Goal: Task Accomplishment & Management: Use online tool/utility

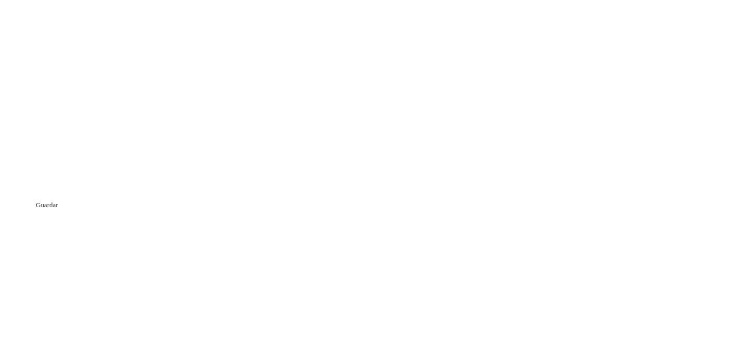
click at [16, 17] on icon at bounding box center [20, 212] width 32 height 416
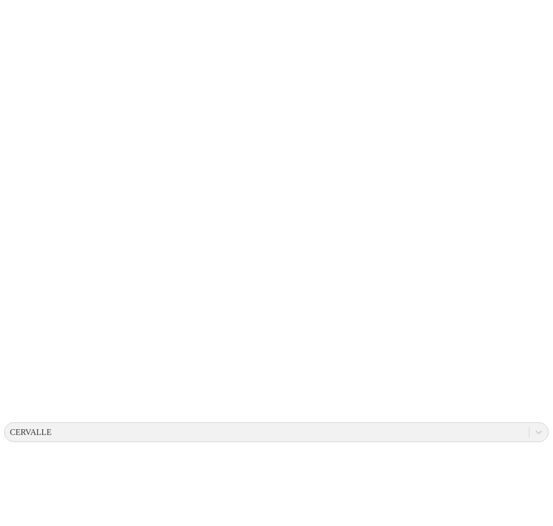
click at [534, 364] on icon at bounding box center [539, 432] width 10 height 10
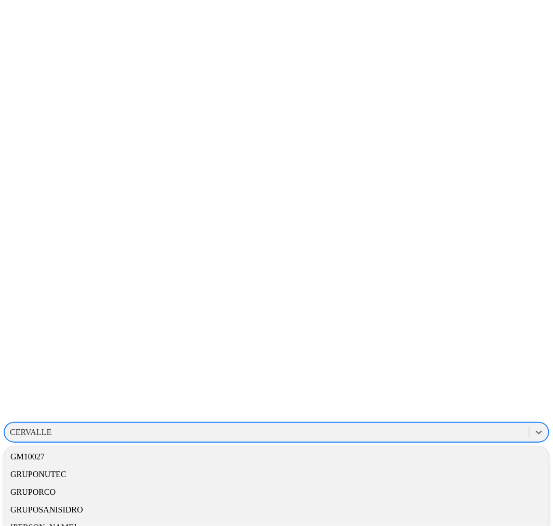
scroll to position [462, 0]
click at [426, 364] on div "GM10027" at bounding box center [276, 402] width 545 height 18
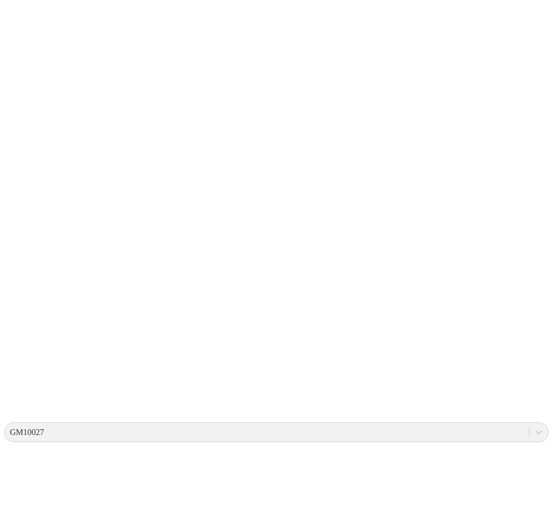
click at [385, 187] on div "CERVALLE Base de conocimiento .cls-1 { fill: none; } Inicio" at bounding box center [276, 497] width 545 height 987
click at [534, 364] on icon at bounding box center [539, 432] width 10 height 10
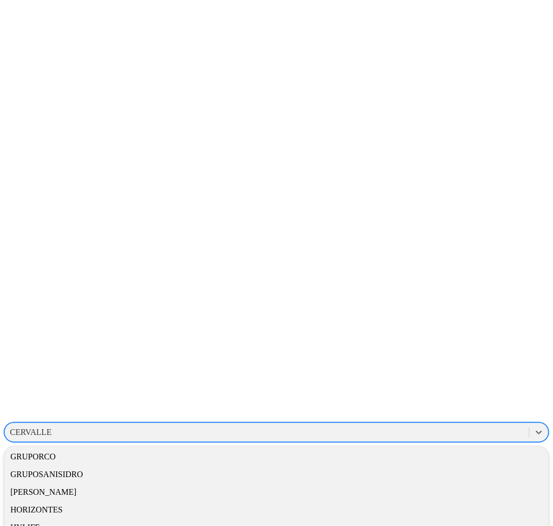
scroll to position [462, 0]
click at [416, 364] on div "GRUPONUTEC" at bounding box center [276, 420] width 545 height 18
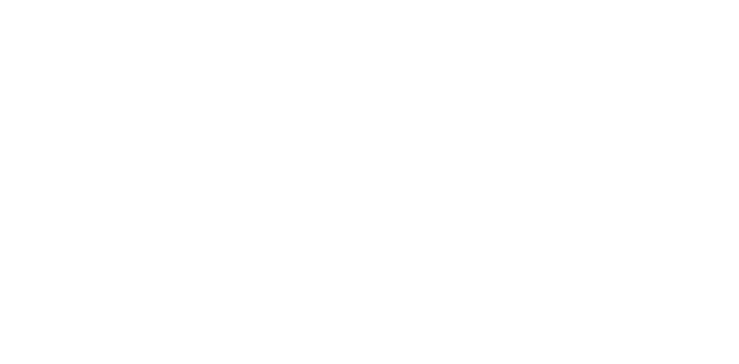
type input "p"
type input "PIGVISION"
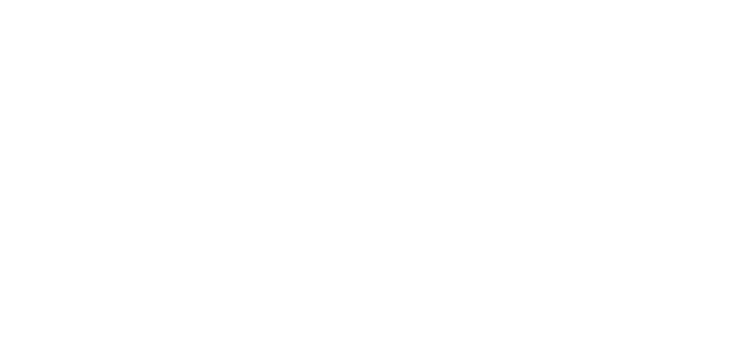
scroll to position [404, 0]
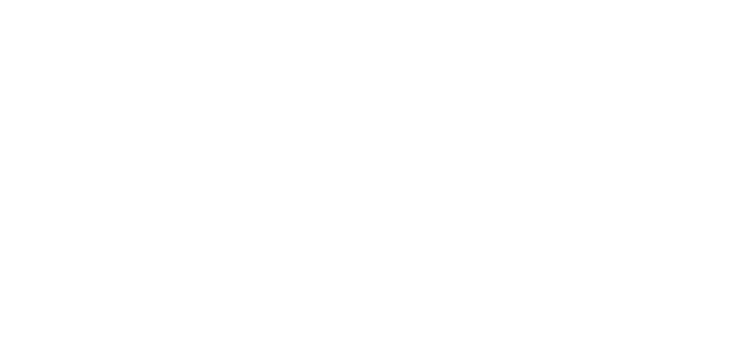
scroll to position [58, 0]
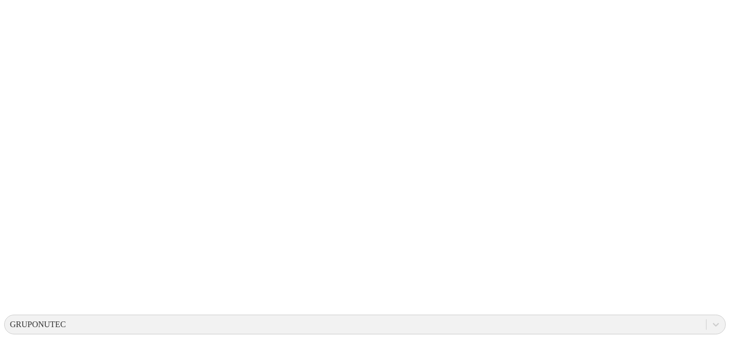
scroll to position [173, 0]
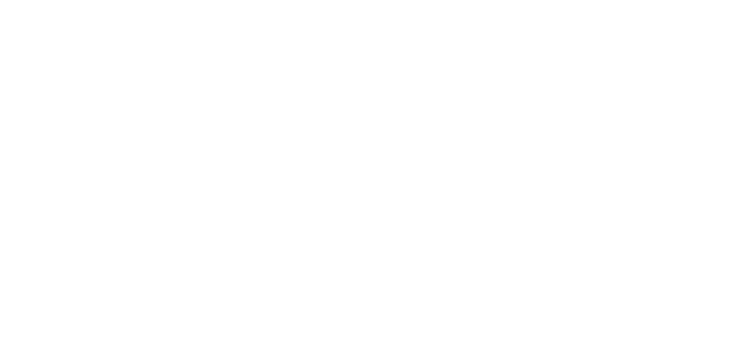
scroll to position [0, 0]
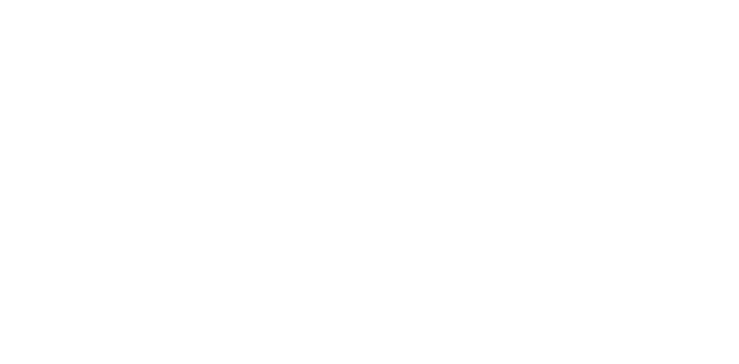
scroll to position [115, 0]
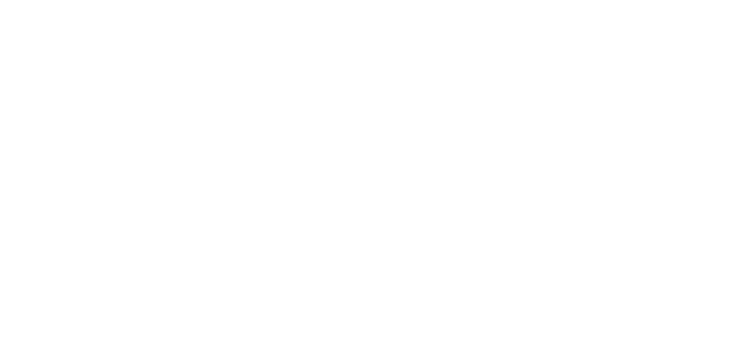
type input "Main"
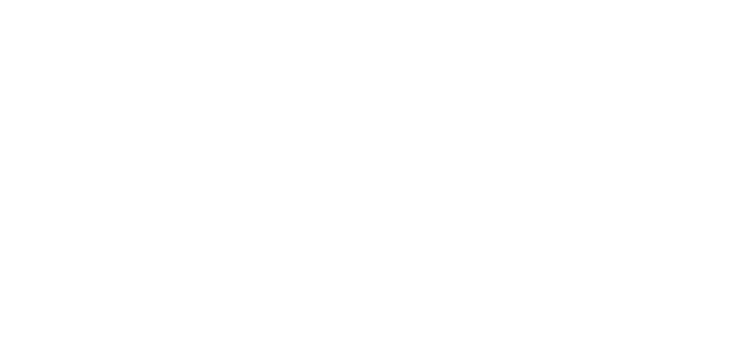
type input "Pigvision"
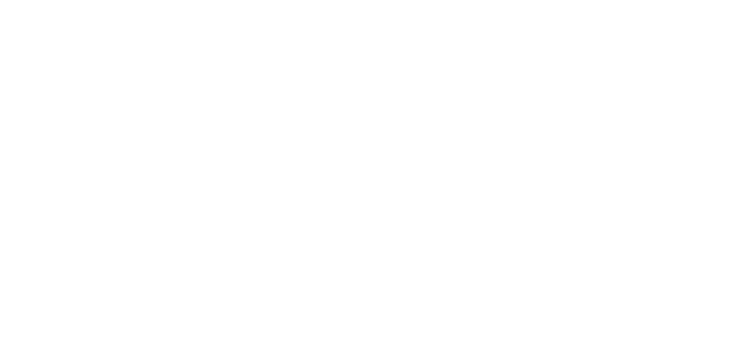
type input "pic"
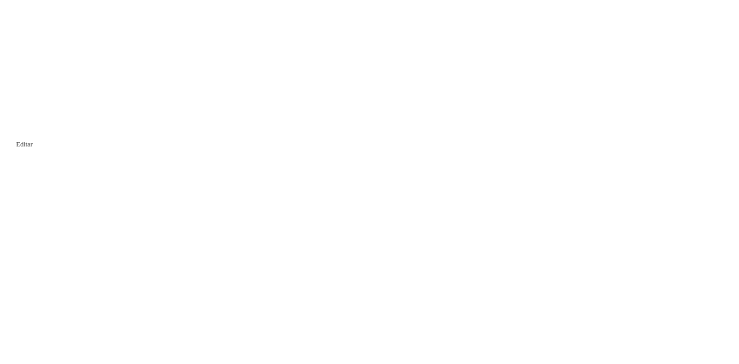
drag, startPoint x: 205, startPoint y: 173, endPoint x: 704, endPoint y: 323, distance: 521.5
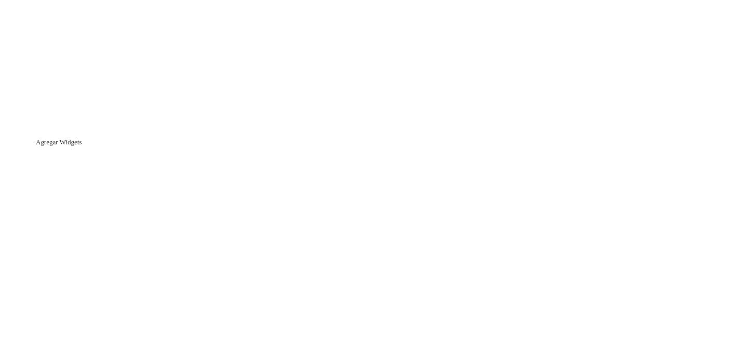
type input "Tabla Pesos Diarios"
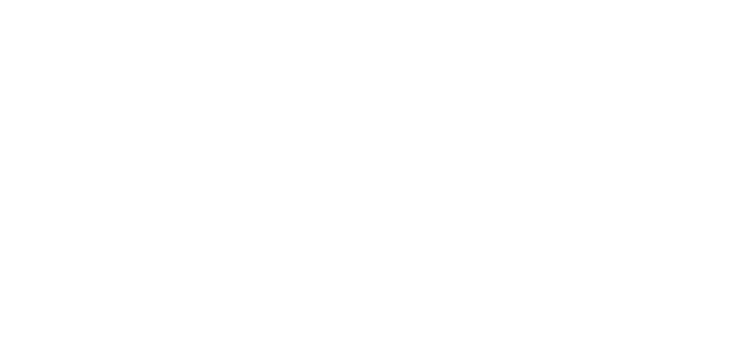
scroll to position [404, 0]
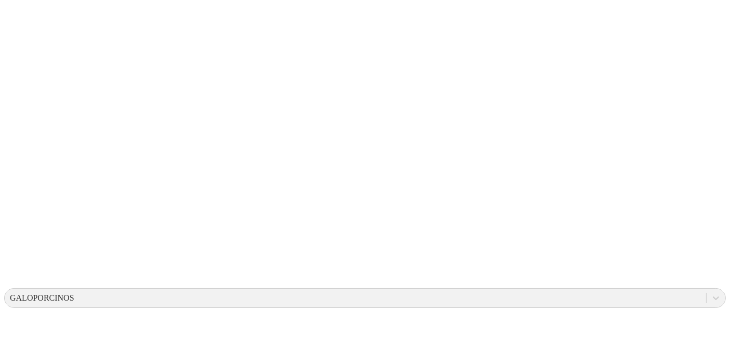
scroll to position [115, 0]
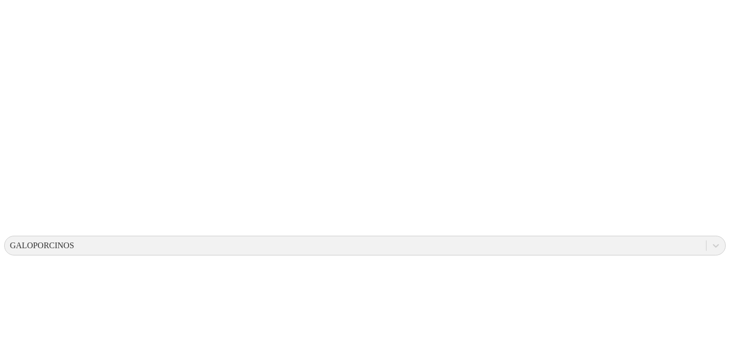
scroll to position [288, 0]
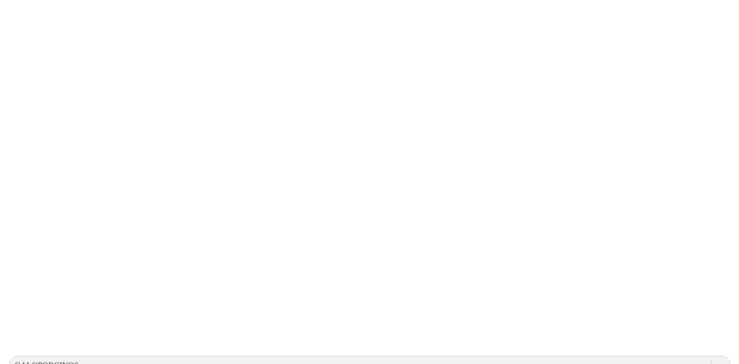
scroll to position [0, 0]
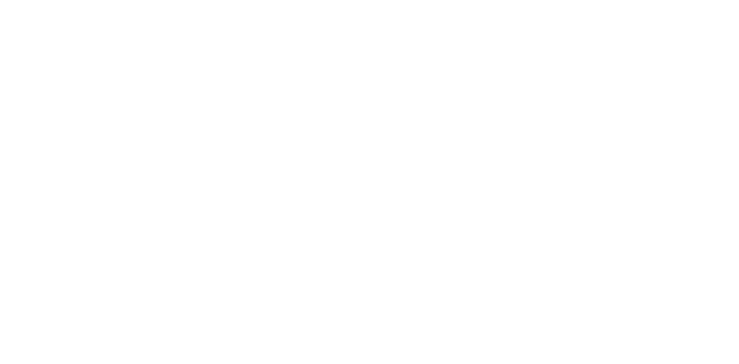
type input "Tabla de pesos Diarios"
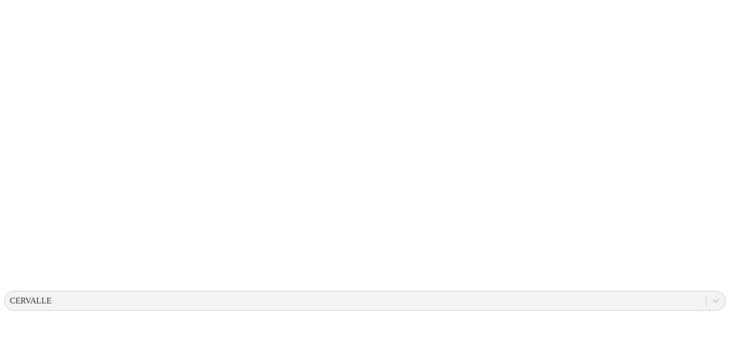
scroll to position [159, 0]
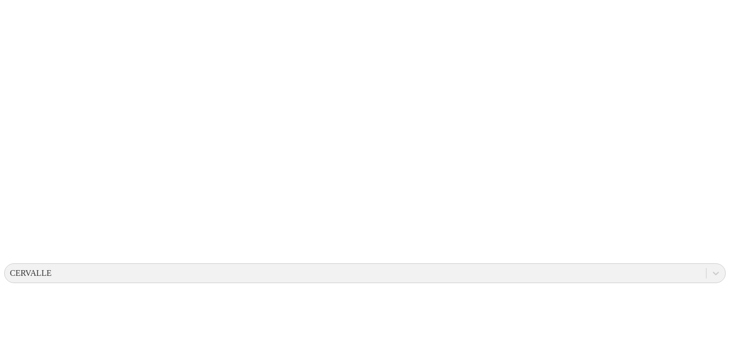
drag, startPoint x: 203, startPoint y: 350, endPoint x: 705, endPoint y: 357, distance: 501.7
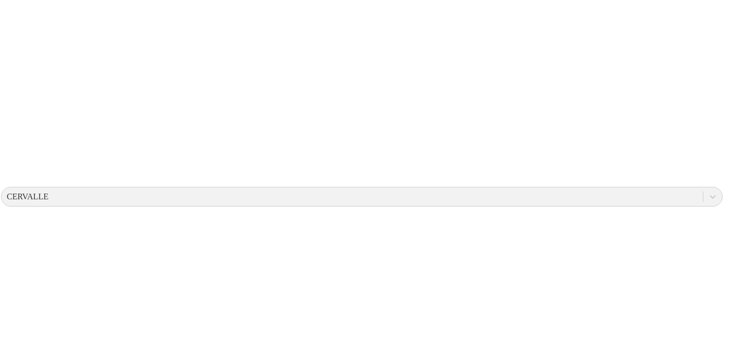
drag, startPoint x: 730, startPoint y: 349, endPoint x: 723, endPoint y: 335, distance: 16.3
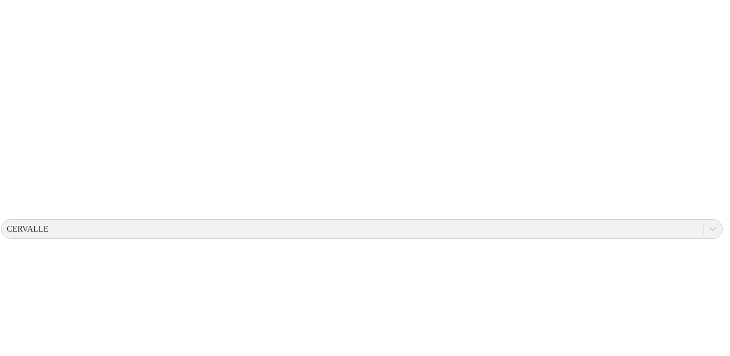
scroll to position [0, 3]
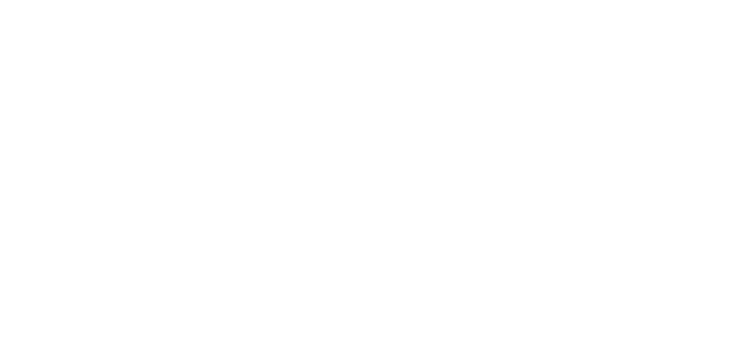
type input "Tabla de pesos Semanales"
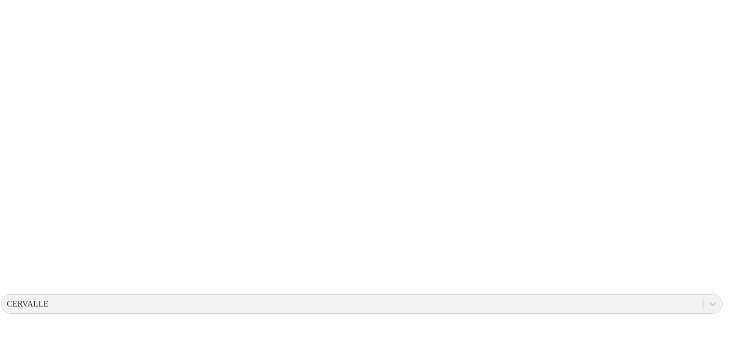
scroll to position [67, 3]
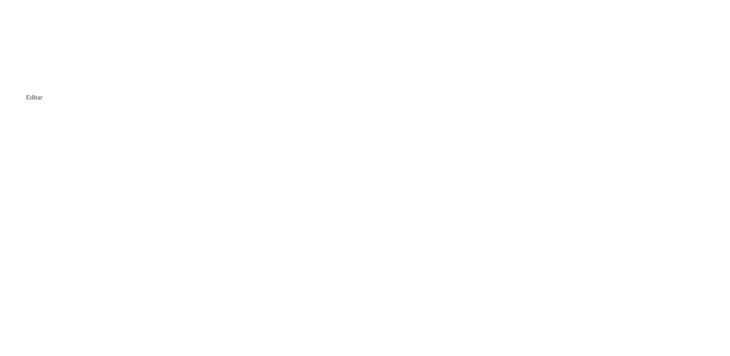
drag, startPoint x: 8, startPoint y: 98, endPoint x: 14, endPoint y: 112, distance: 15.2
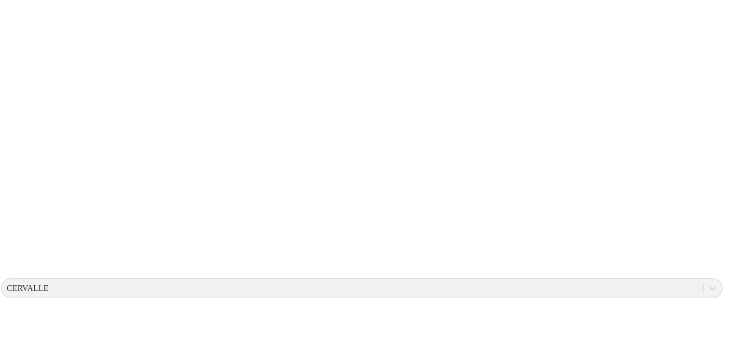
scroll to position [240, 3]
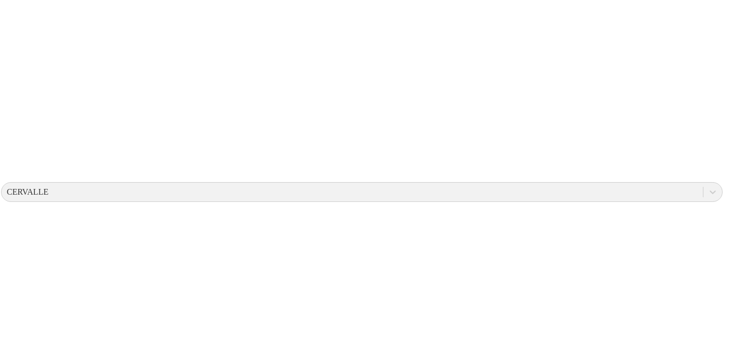
drag, startPoint x: 49, startPoint y: 103, endPoint x: 33, endPoint y: 170, distance: 68.8
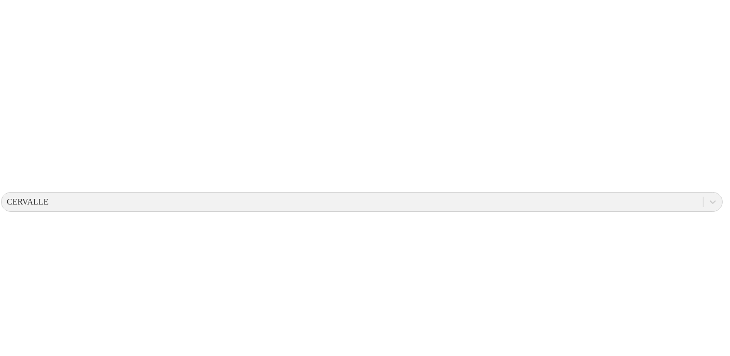
scroll to position [67, 3]
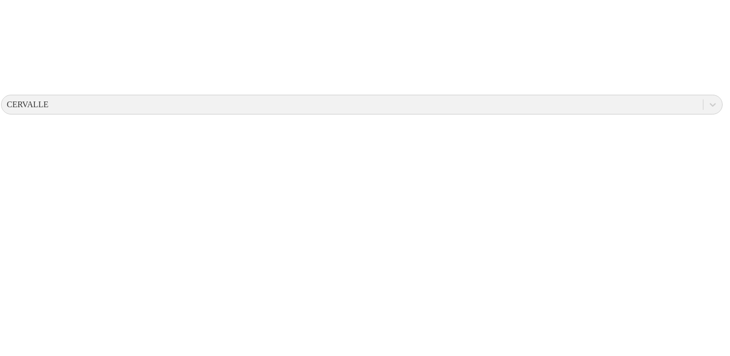
scroll to position [298, 3]
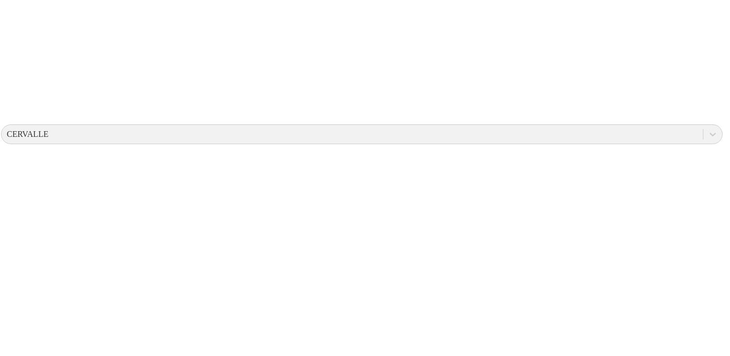
drag, startPoint x: 55, startPoint y: 215, endPoint x: 70, endPoint y: 287, distance: 73.3
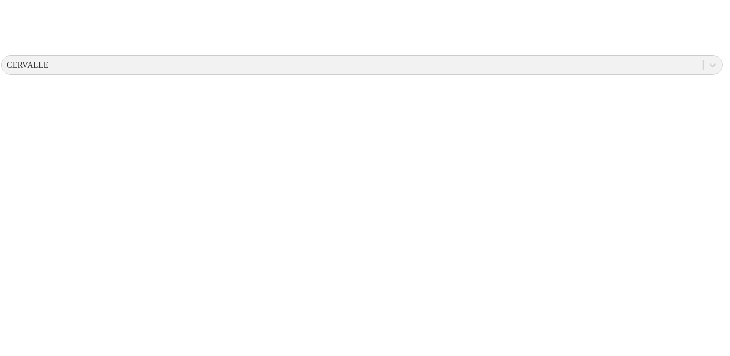
scroll to position [360, 3]
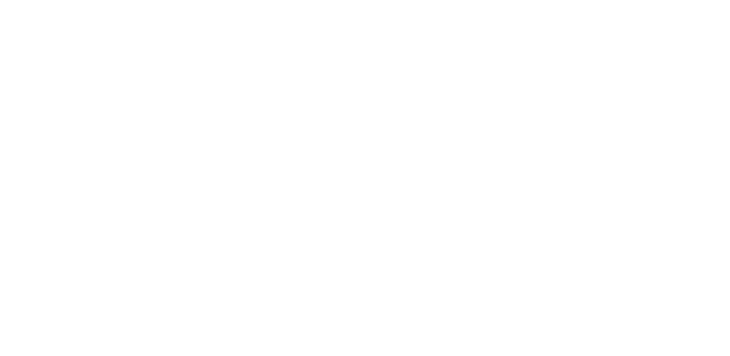
drag, startPoint x: 200, startPoint y: 349, endPoint x: 702, endPoint y: 356, distance: 502.2
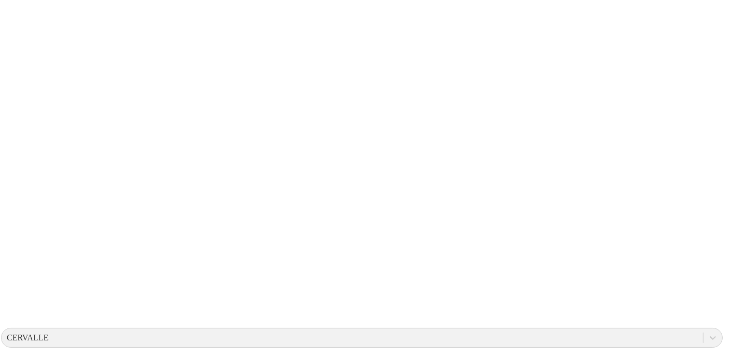
scroll to position [0, 3]
